Goal: Transaction & Acquisition: Purchase product/service

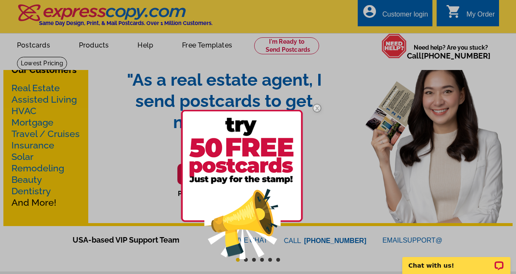
click at [317, 107] on img at bounding box center [316, 108] width 25 height 25
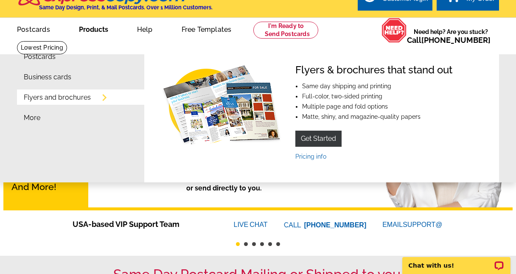
scroll to position [17, 0]
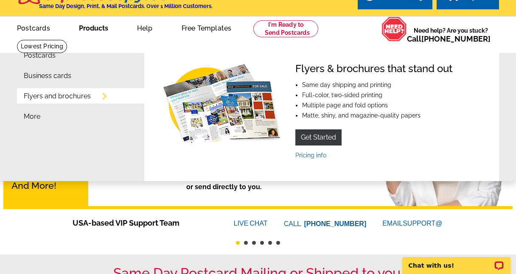
click at [98, 28] on link "Products" at bounding box center [93, 27] width 56 height 20
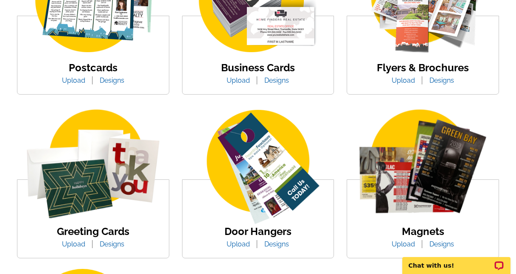
scroll to position [224, 0]
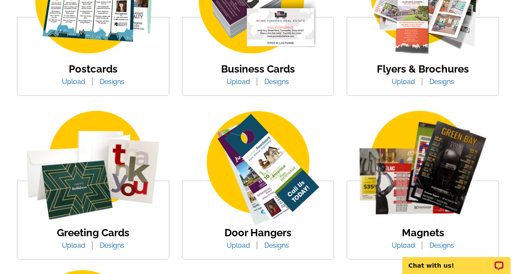
click at [269, 46] on img at bounding box center [258, 2] width 144 height 112
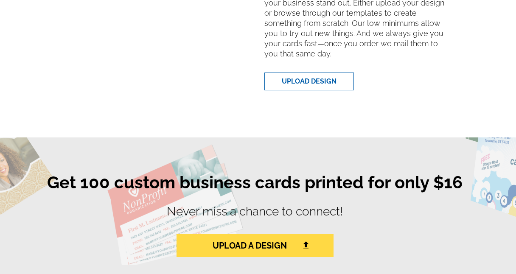
scroll to position [341, 0]
